Goal: Task Accomplishment & Management: Use online tool/utility

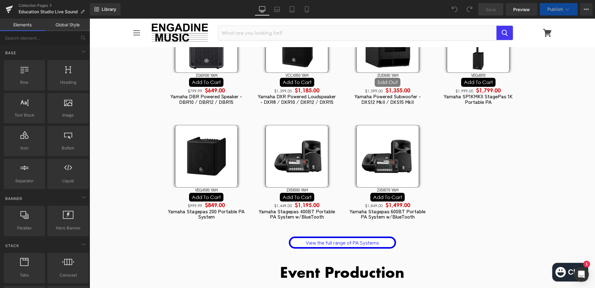
scroll to position [1288, 0]
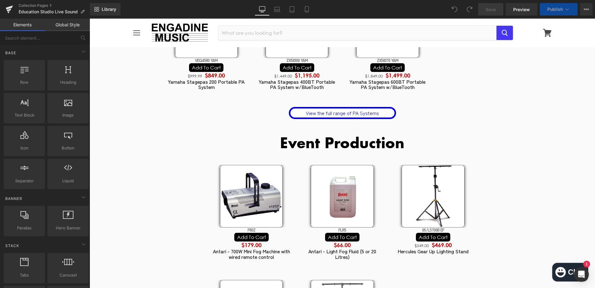
click at [282, 135] on h2 "Event Production" at bounding box center [342, 142] width 362 height 14
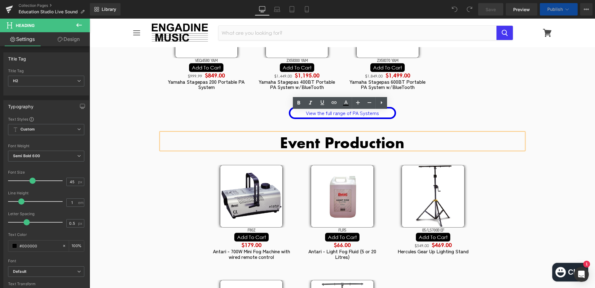
scroll to position [1319, 0]
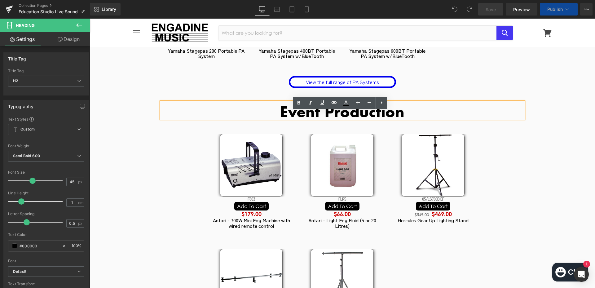
click at [185, 171] on div "Event Production Heading Sale Off (P) Image F80Z (P) SKU Add To Cart (P) Cart B…" at bounding box center [342, 231] width 372 height 259
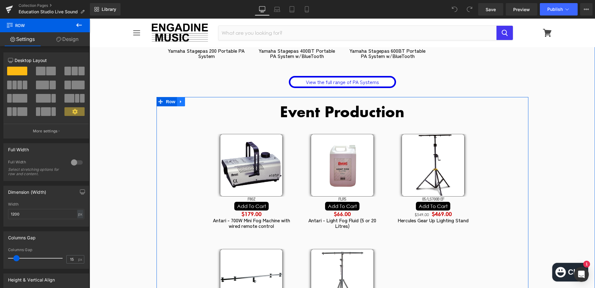
click at [178, 106] on link at bounding box center [181, 101] width 8 height 9
click at [195, 104] on icon at bounding box center [197, 101] width 4 height 4
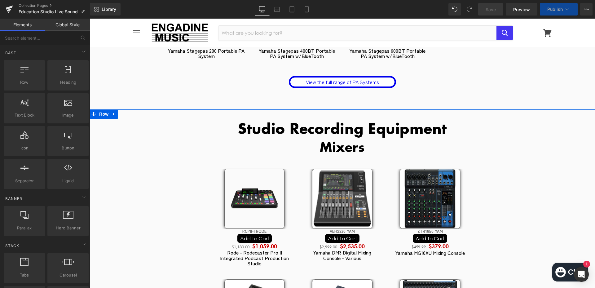
scroll to position [1505, 0]
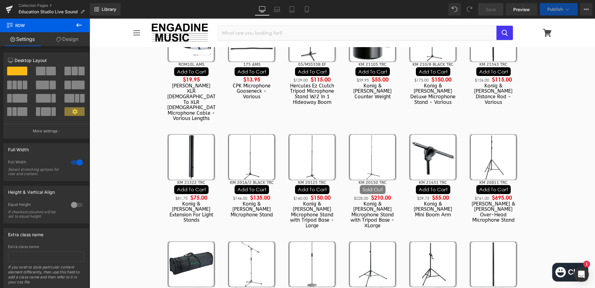
scroll to position [3147, 0]
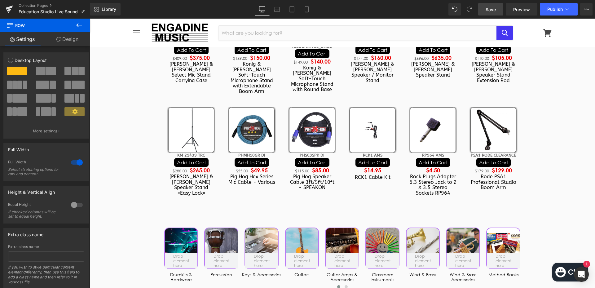
click at [487, 11] on span "Save" at bounding box center [490, 9] width 10 height 7
click at [394, 63] on div "Sale Off (P) Image" at bounding box center [372, 40] width 60 height 102
click at [495, 12] on span "Save" at bounding box center [490, 9] width 10 height 7
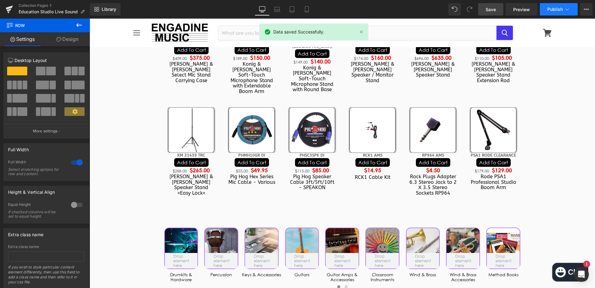
click at [562, 8] on span "Publish" at bounding box center [554, 9] width 15 height 5
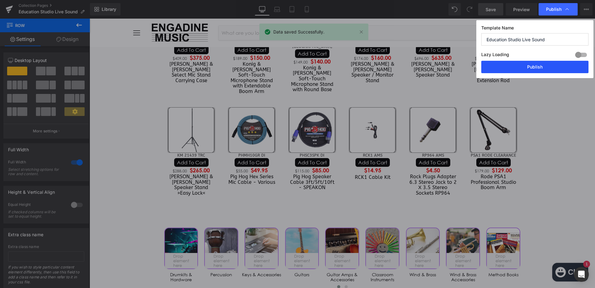
click at [550, 64] on button "Publish" at bounding box center [534, 67] width 107 height 12
